Goal: Use online tool/utility: Utilize a website feature to perform a specific function

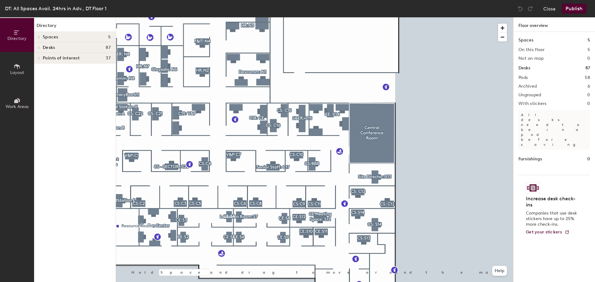
click at [41, 48] on span at bounding box center [38, 47] width 5 height 3
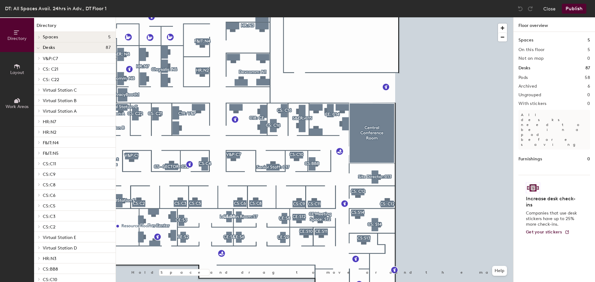
click at [54, 61] on span "V&P:C7" at bounding box center [50, 58] width 15 height 5
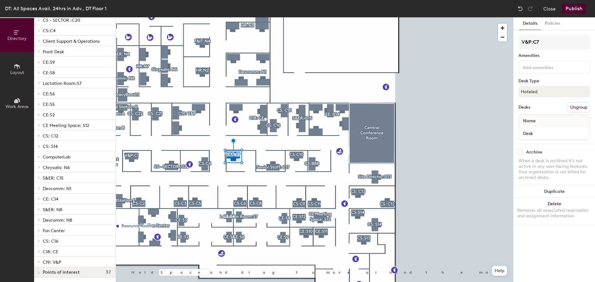
scroll to position [407, 0]
click at [62, 250] on p "C18: CE" at bounding box center [77, 251] width 68 height 8
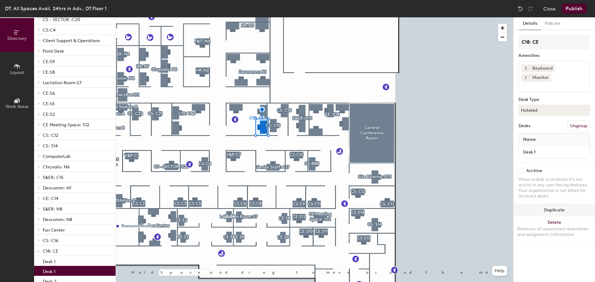
click at [554, 204] on button "Duplicate" at bounding box center [555, 210] width 82 height 12
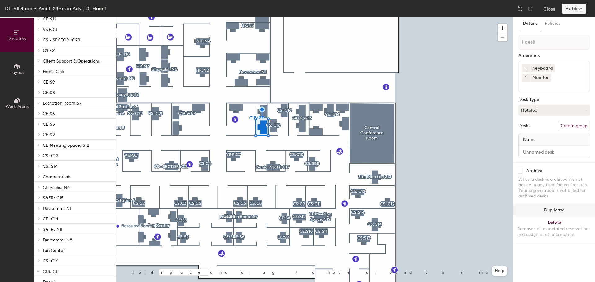
scroll to position [428, 0]
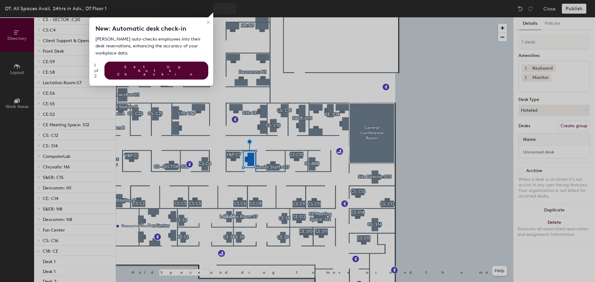
click at [521, 7] on div at bounding box center [415, 141] width 359 height 282
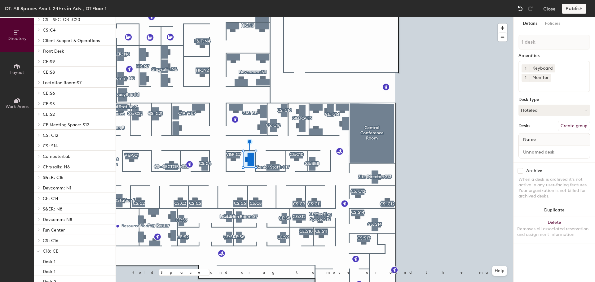
click at [517, 10] on img at bounding box center [520, 9] width 6 height 6
click at [517, 12] on div at bounding box center [521, 9] width 10 height 10
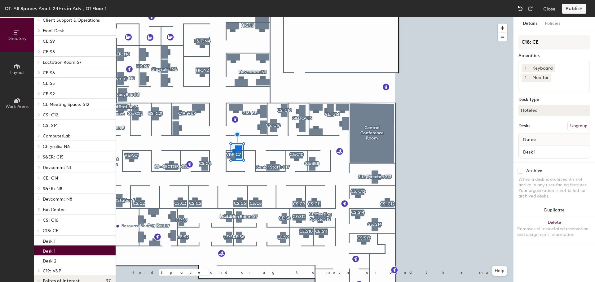
scroll to position [407, 0]
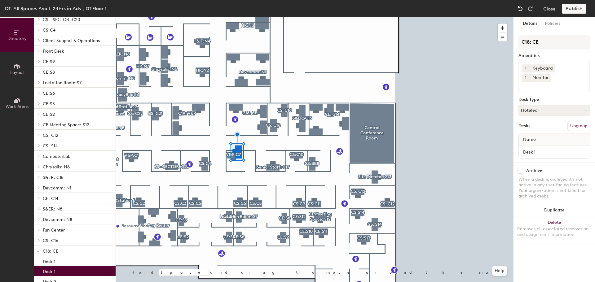
click at [517, 12] on div at bounding box center [521, 9] width 10 height 10
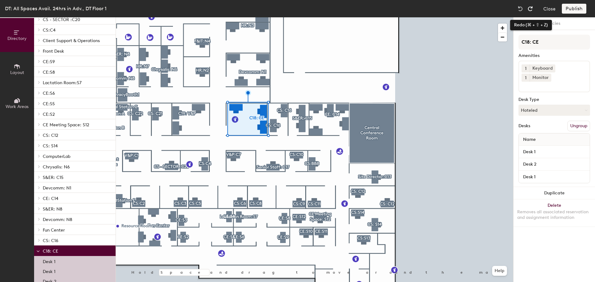
click at [532, 12] on div at bounding box center [530, 9] width 10 height 10
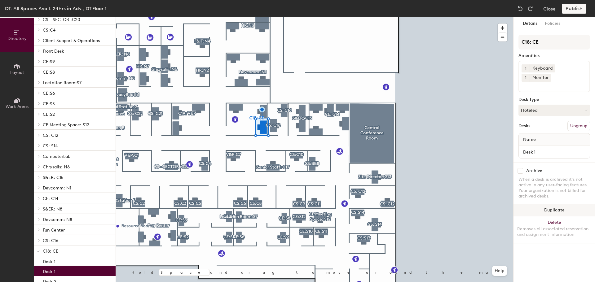
drag, startPoint x: 503, startPoint y: 26, endPoint x: 566, endPoint y: 203, distance: 187.6
click at [566, 204] on button "Duplicate" at bounding box center [555, 210] width 82 height 12
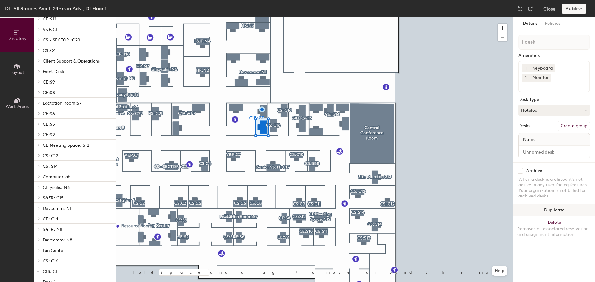
scroll to position [428, 0]
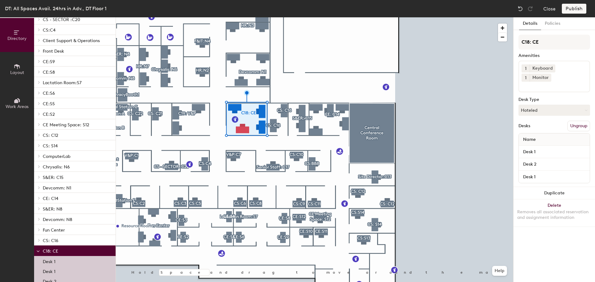
click at [575, 121] on button "Ungroup" at bounding box center [579, 126] width 23 height 11
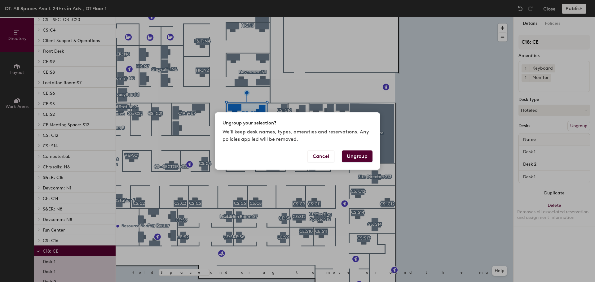
click at [362, 157] on button "Ungroup" at bounding box center [357, 157] width 31 height 12
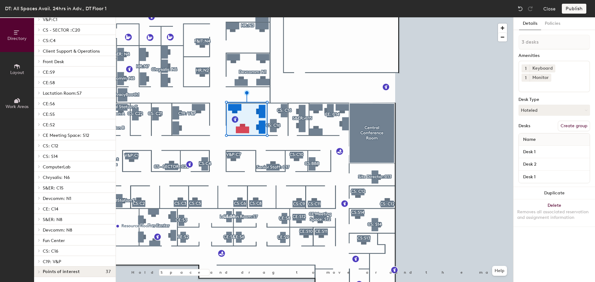
type input "1 desk"
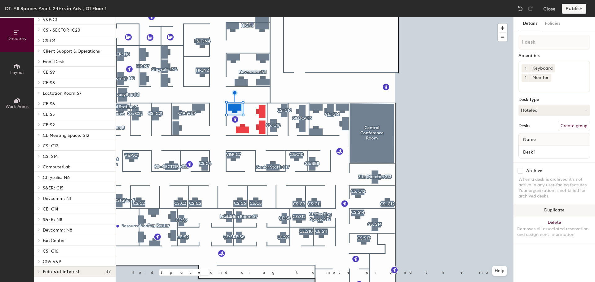
drag, startPoint x: 362, startPoint y: 157, endPoint x: 551, endPoint y: 201, distance: 194.5
click at [551, 204] on button "Duplicate" at bounding box center [555, 210] width 82 height 12
